Goal: Communication & Community: Participate in discussion

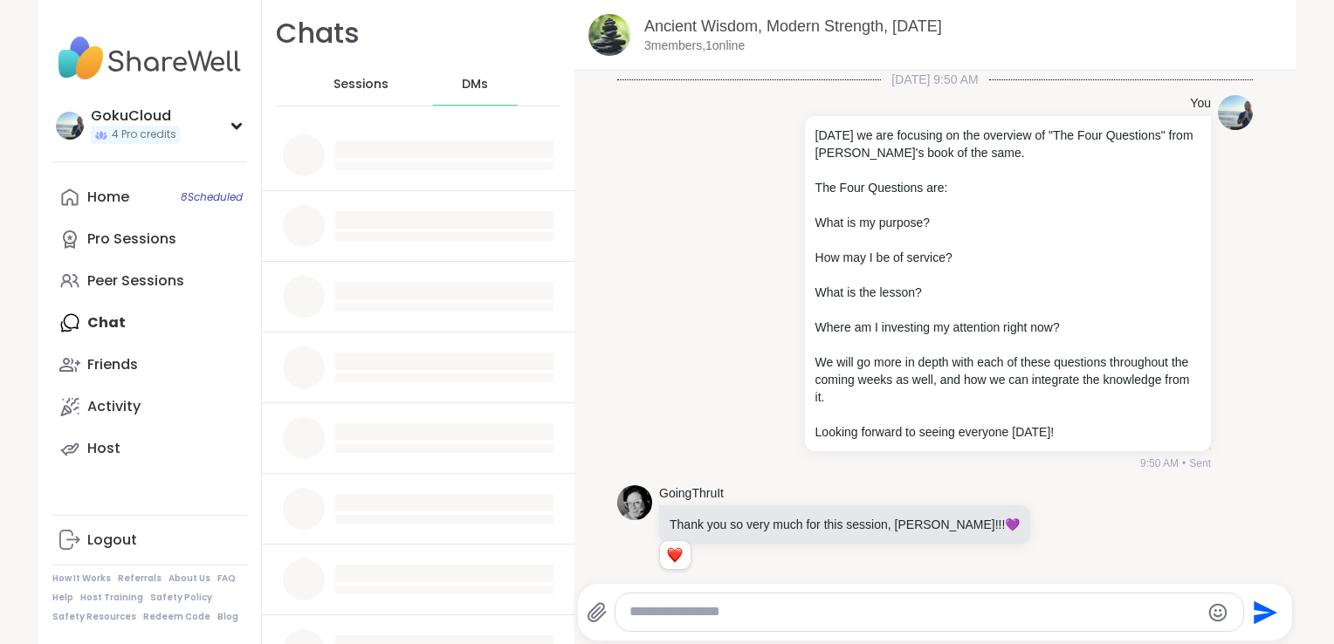
scroll to position [21, 0]
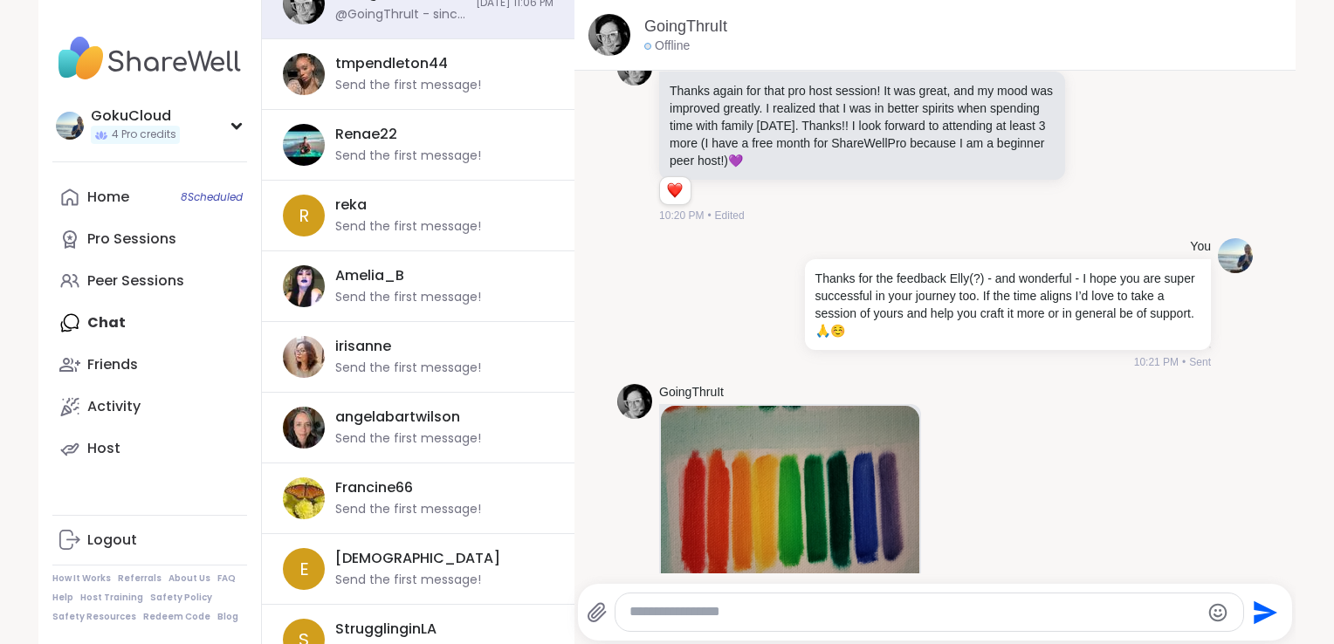
scroll to position [224, 0]
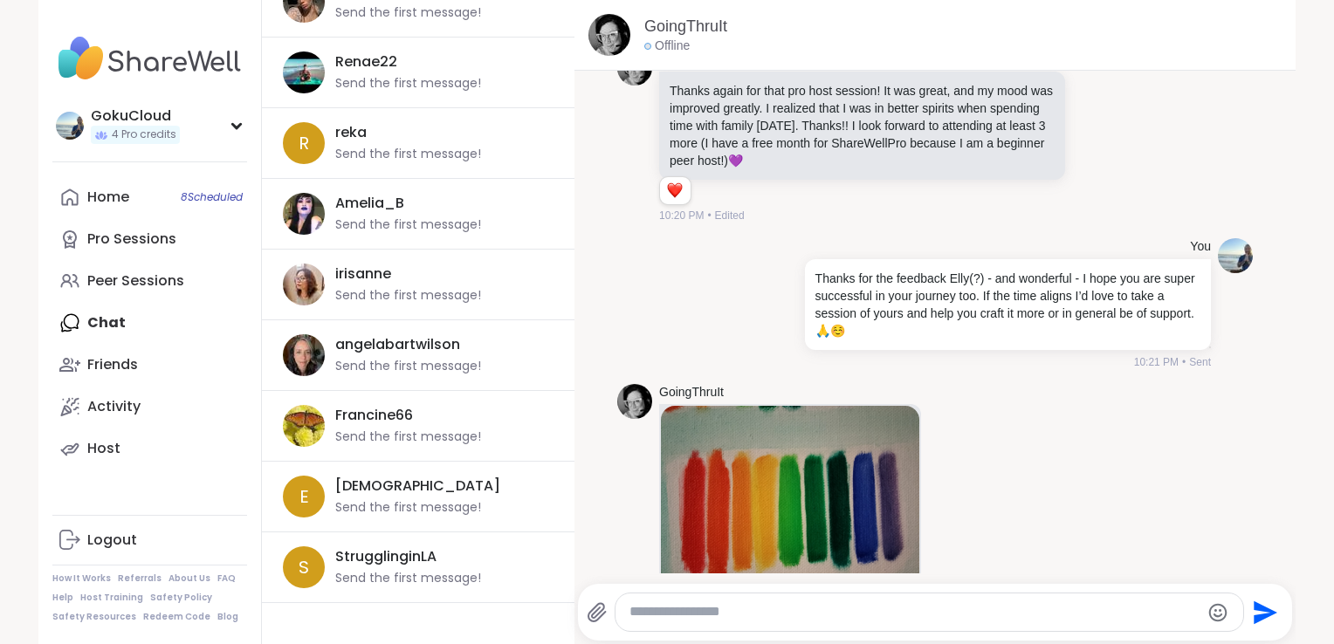
click at [733, 612] on textarea "Type your message" at bounding box center [915, 612] width 570 height 18
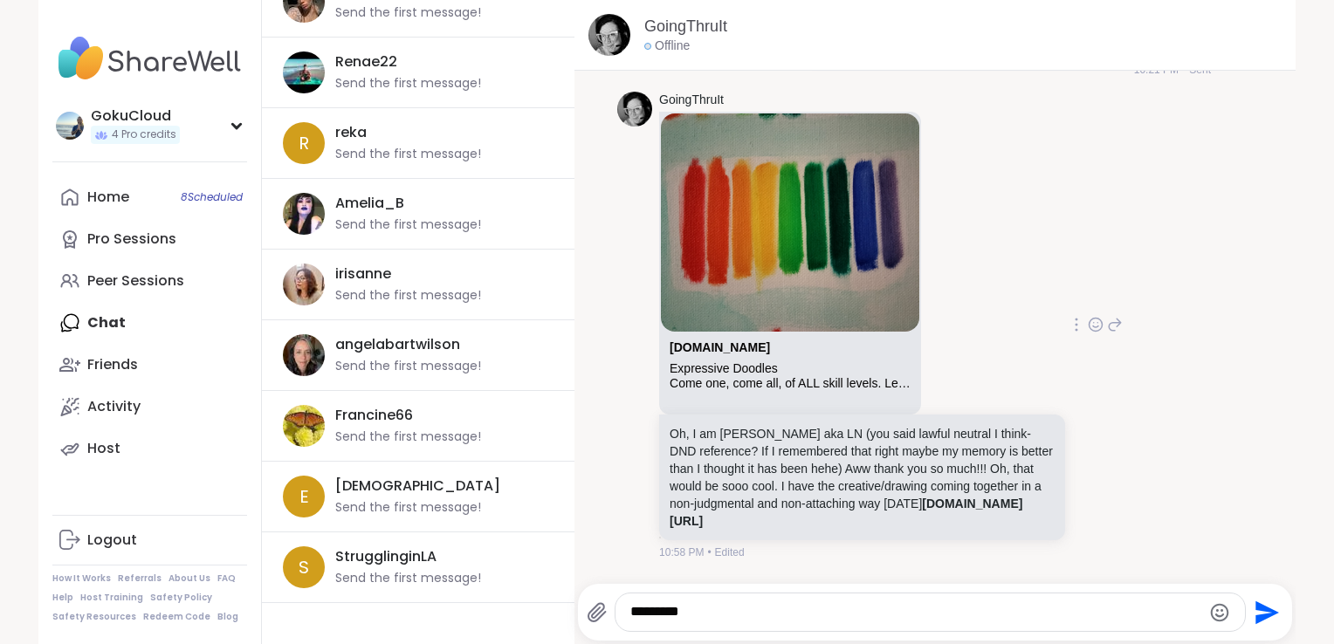
scroll to position [338, 0]
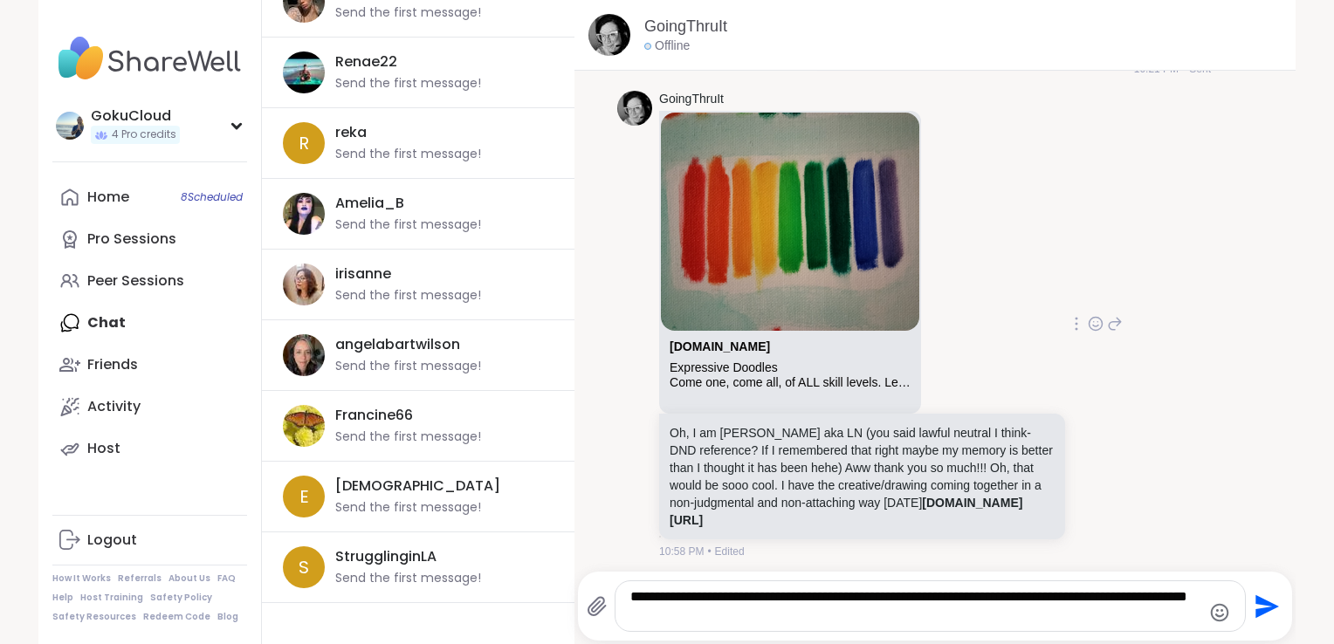
type textarea "**********"
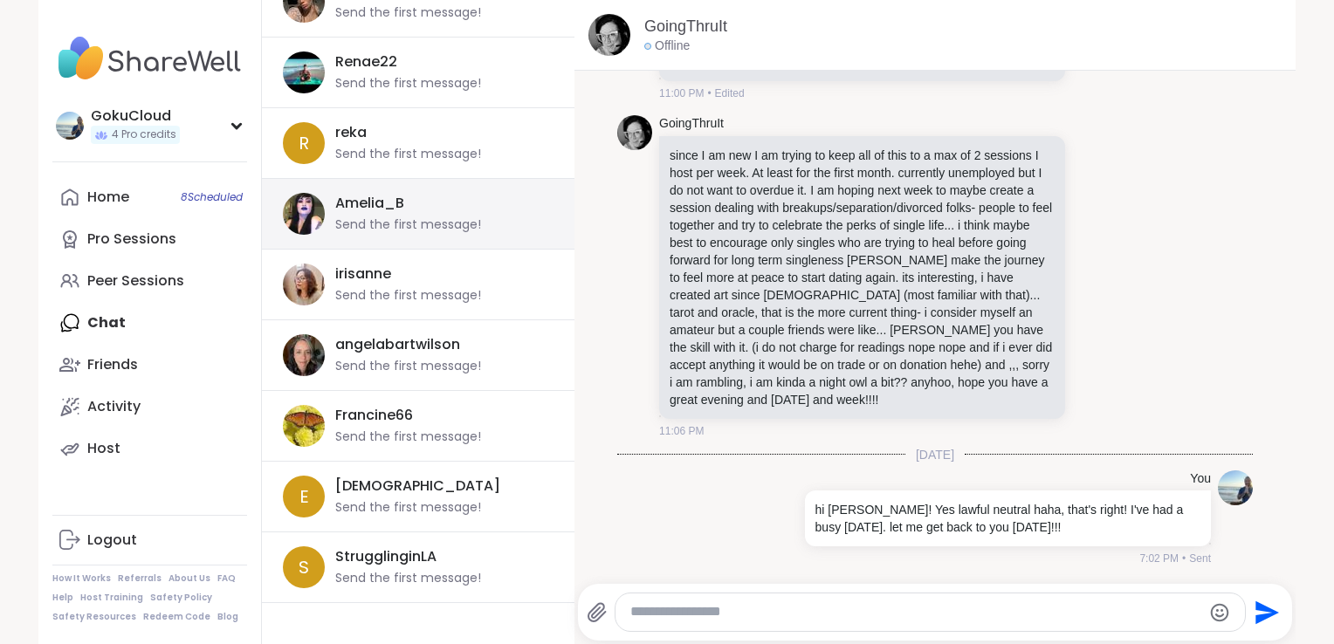
scroll to position [0, 0]
